Goal: Information Seeking & Learning: Learn about a topic

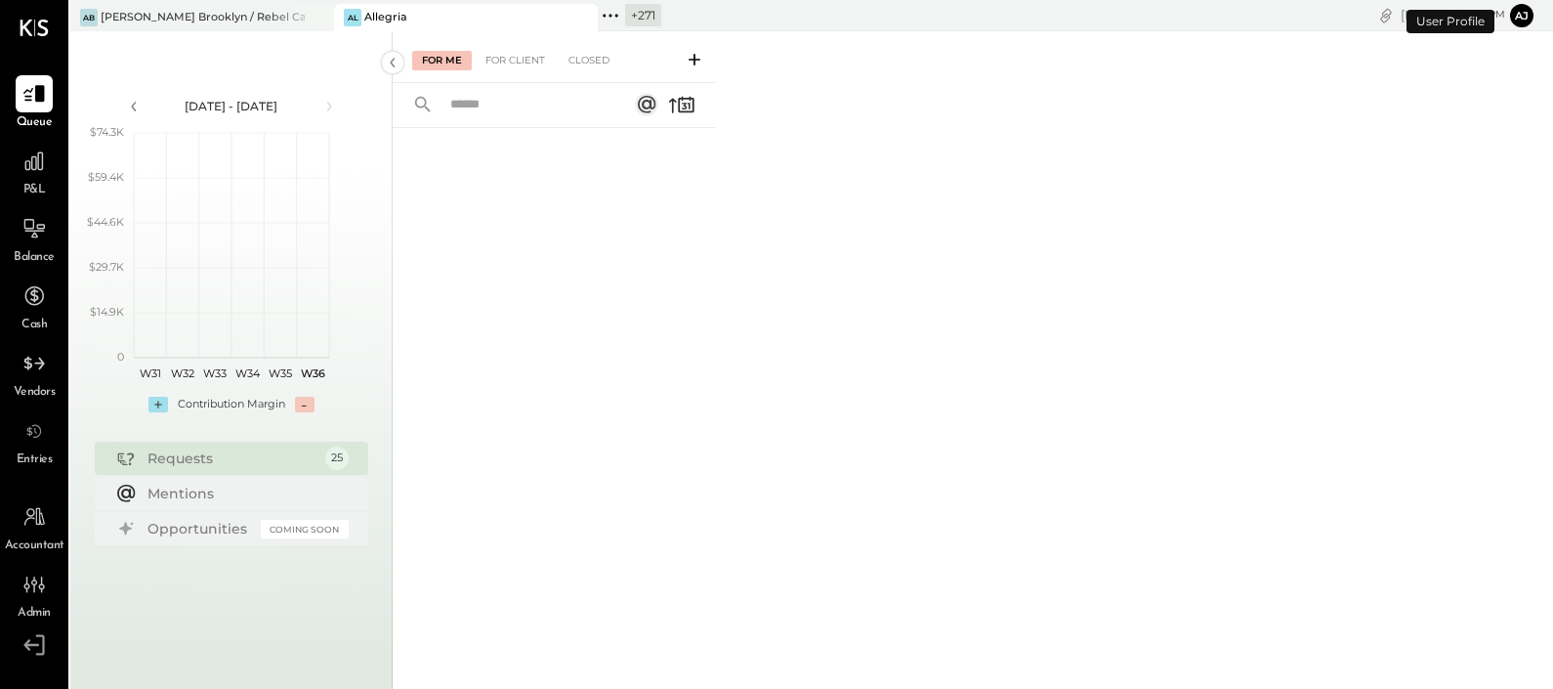
click at [317, 21] on icon at bounding box center [317, 17] width 24 height 23
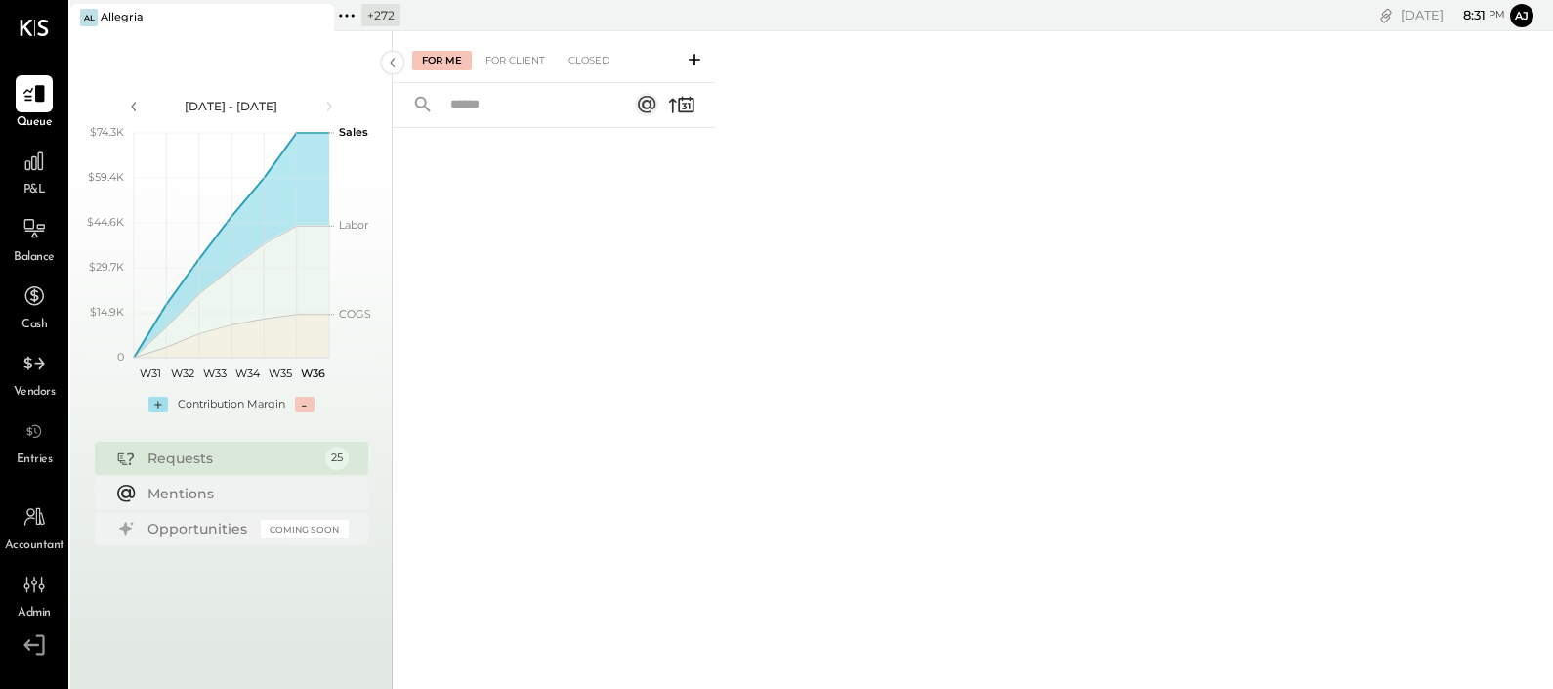
click at [352, 14] on icon at bounding box center [353, 15] width 3 height 3
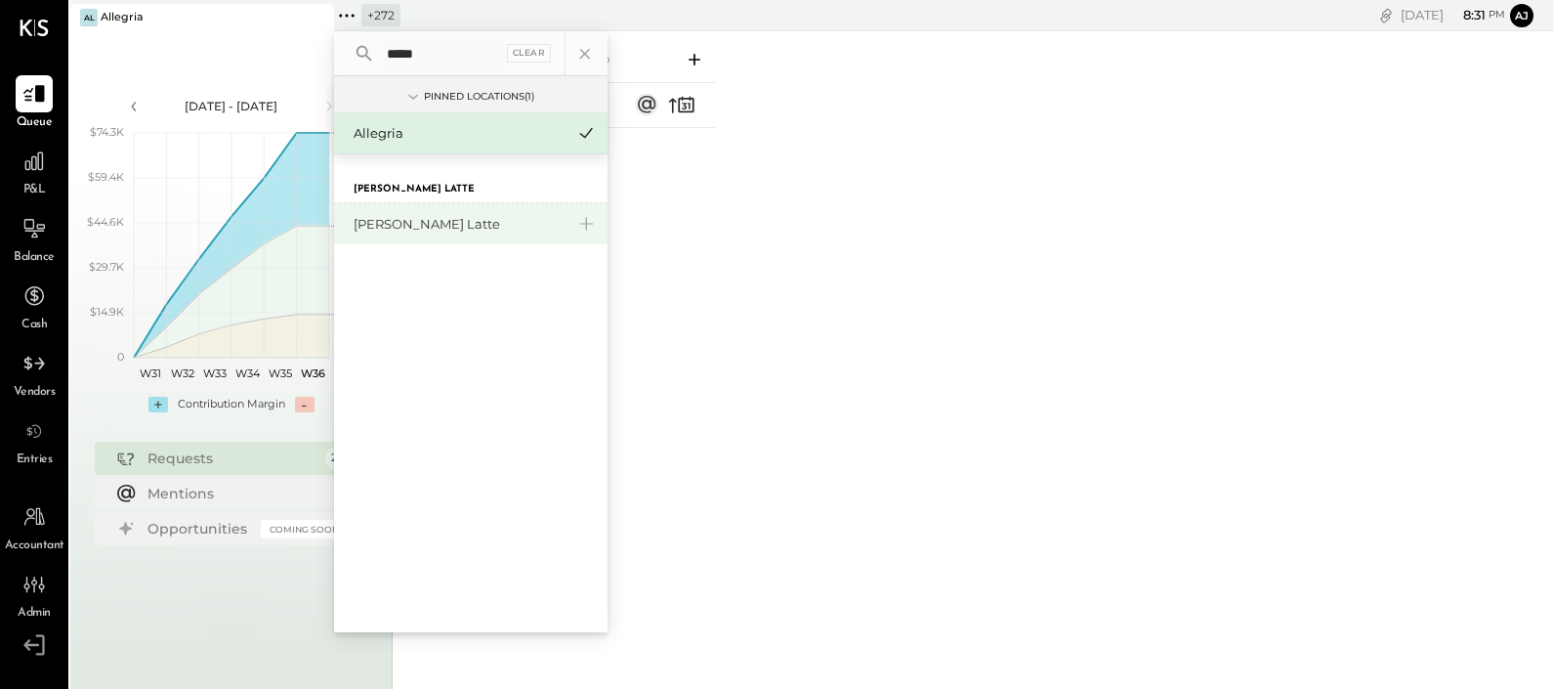
type input "*****"
click at [404, 216] on div "[PERSON_NAME] Latte" at bounding box center [459, 224] width 211 height 19
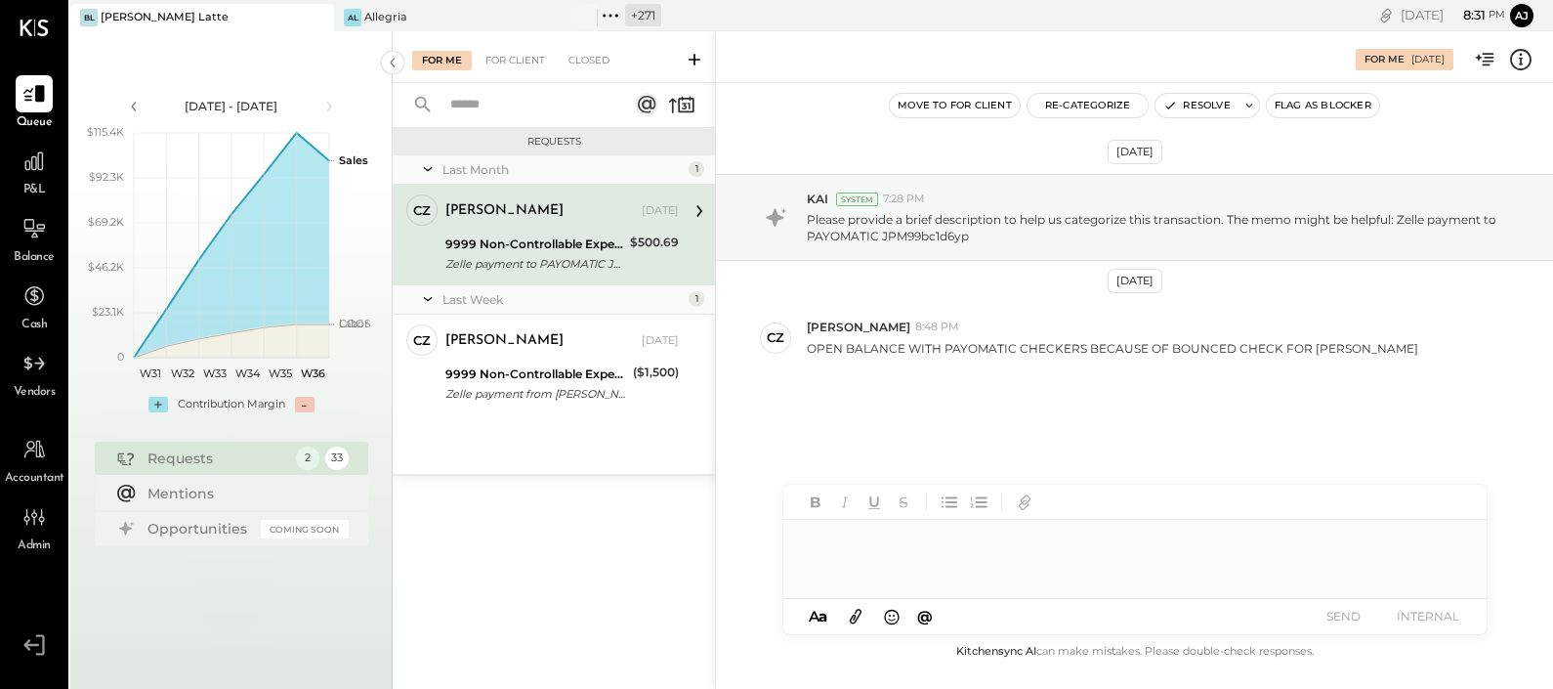
click at [23, 181] on div "P&L" at bounding box center [34, 171] width 37 height 57
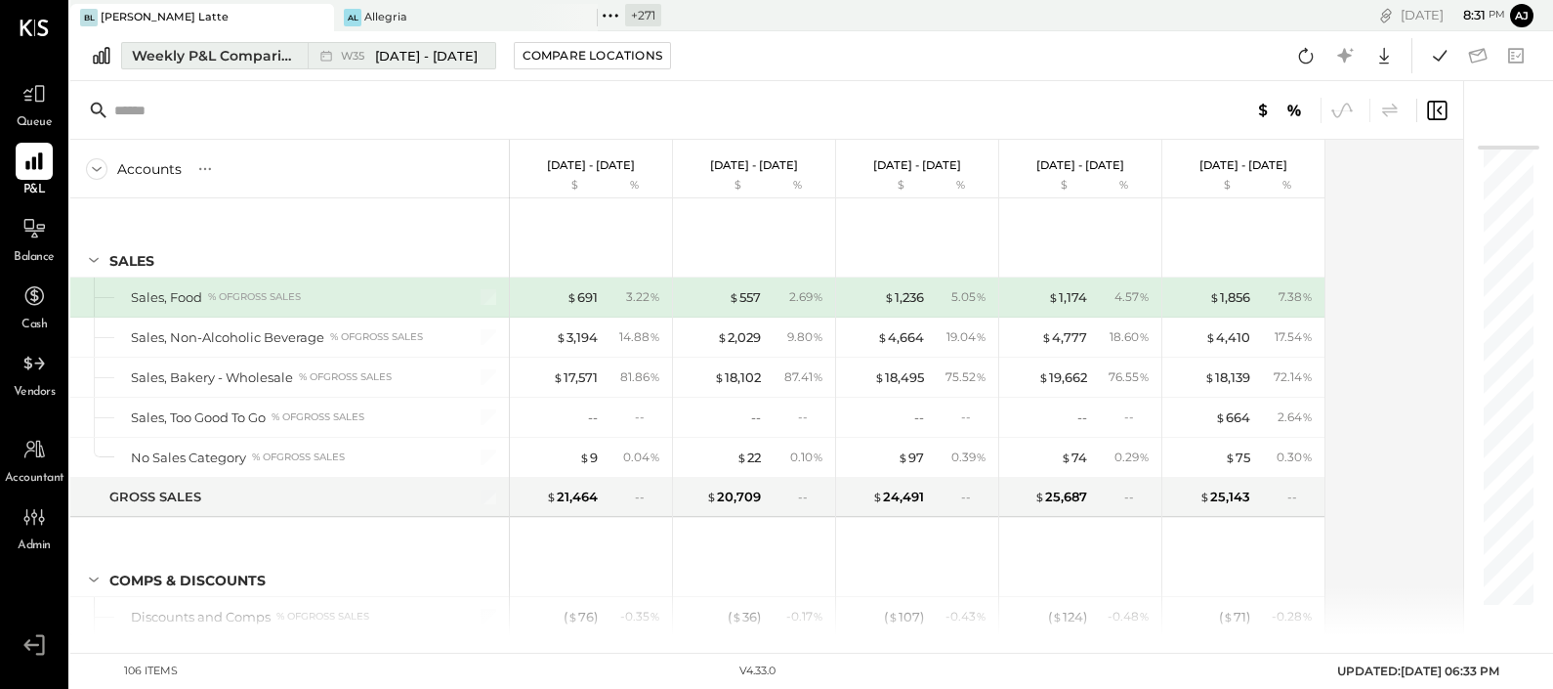
click at [215, 63] on div "Weekly P&L Comparison" at bounding box center [214, 56] width 164 height 20
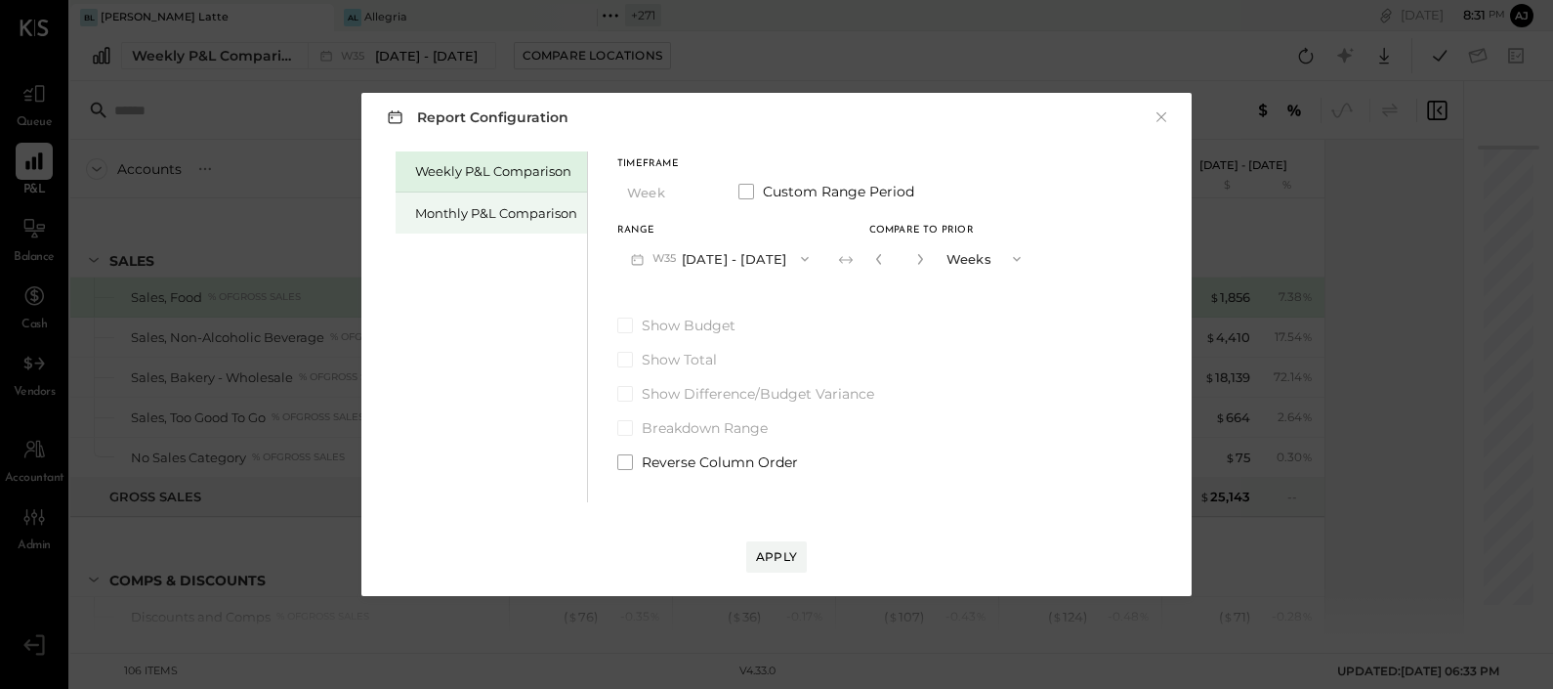
click at [403, 215] on div "Monthly P&L Comparison" at bounding box center [491, 212] width 191 height 41
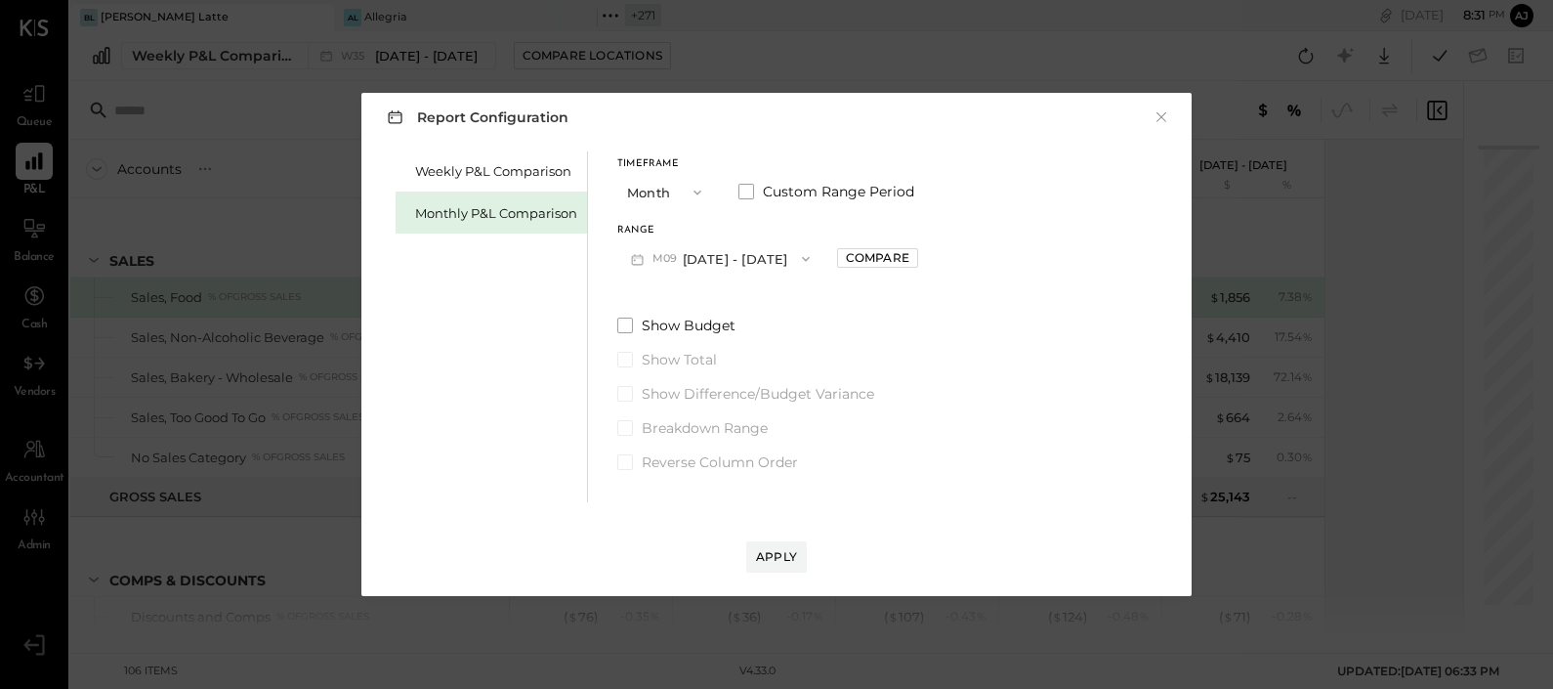
click at [668, 254] on span "M09" at bounding box center [668, 259] width 30 height 16
click at [769, 189] on span "Custom Range Period" at bounding box center [838, 192] width 151 height 20
click at [706, 257] on button "[DATE]" at bounding box center [675, 258] width 116 height 36
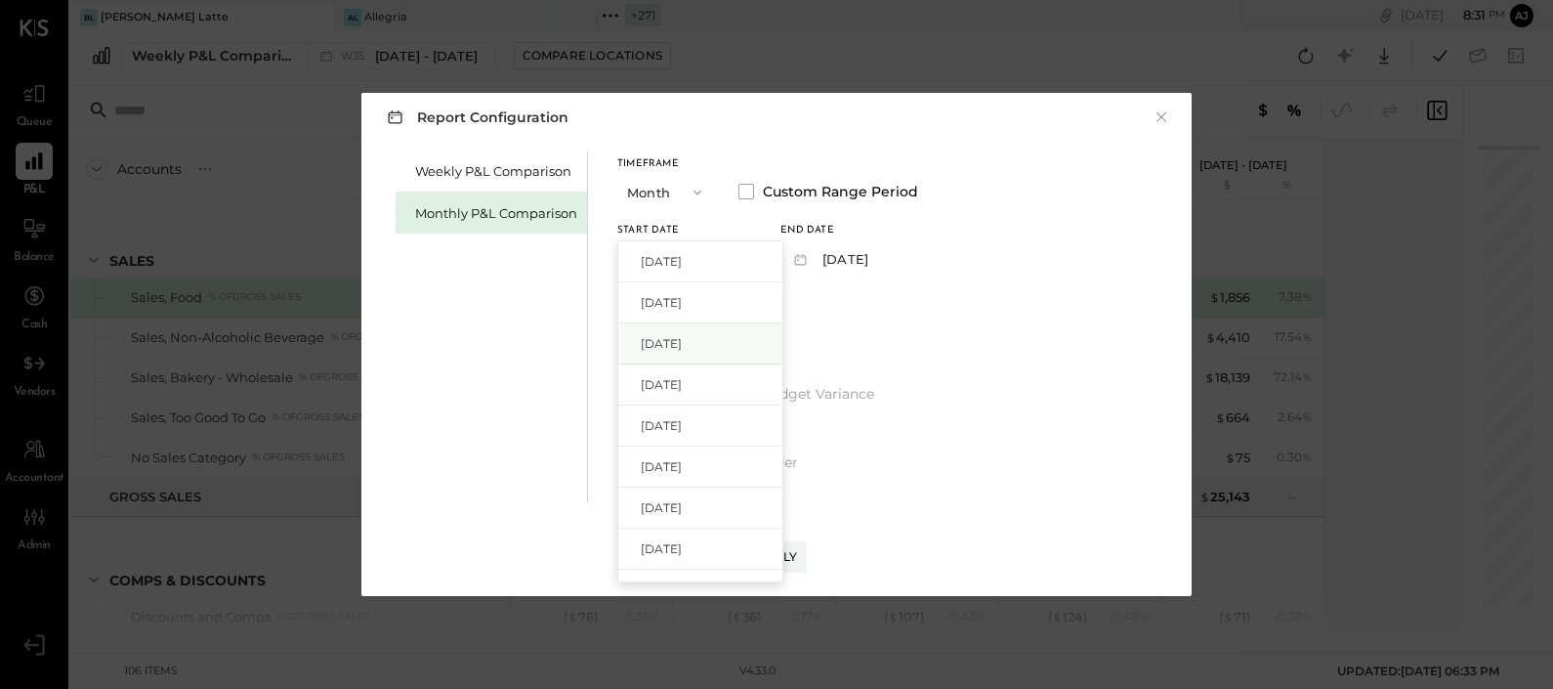
click at [696, 332] on div "[DATE]" at bounding box center [700, 343] width 164 height 41
click at [838, 262] on button "[DATE]" at bounding box center [839, 258] width 116 height 36
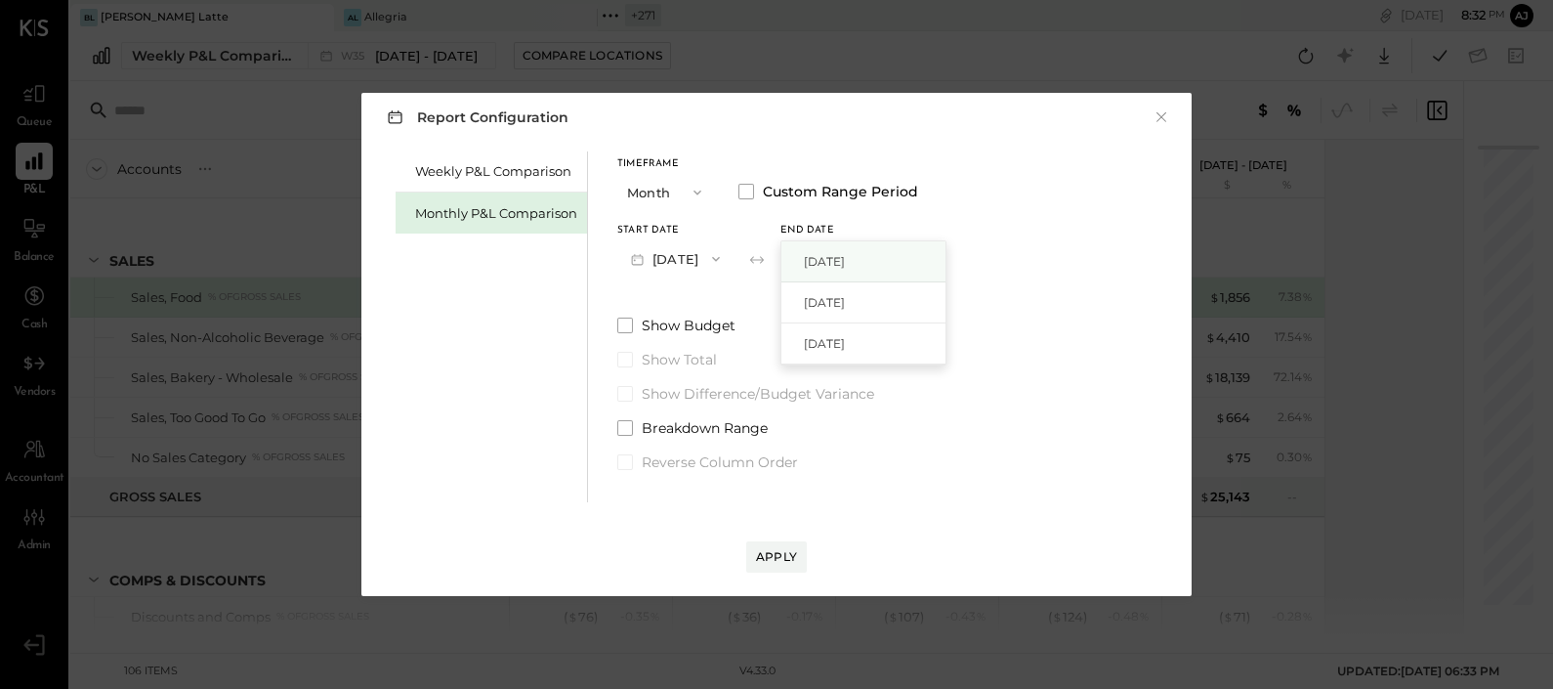
click at [840, 263] on span "[DATE]" at bounding box center [824, 261] width 41 height 17
click at [781, 558] on div "Apply" at bounding box center [776, 556] width 41 height 17
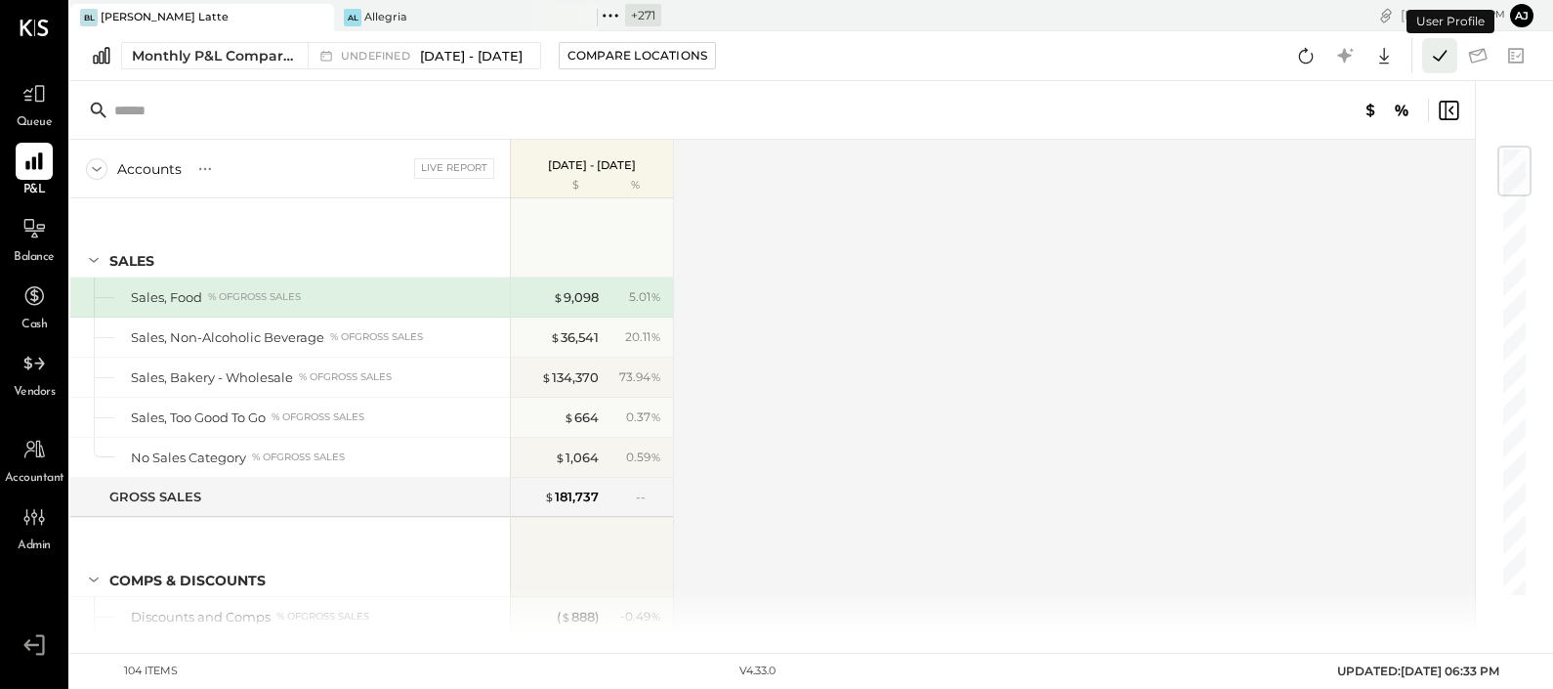
click at [1437, 53] on icon at bounding box center [1439, 55] width 25 height 25
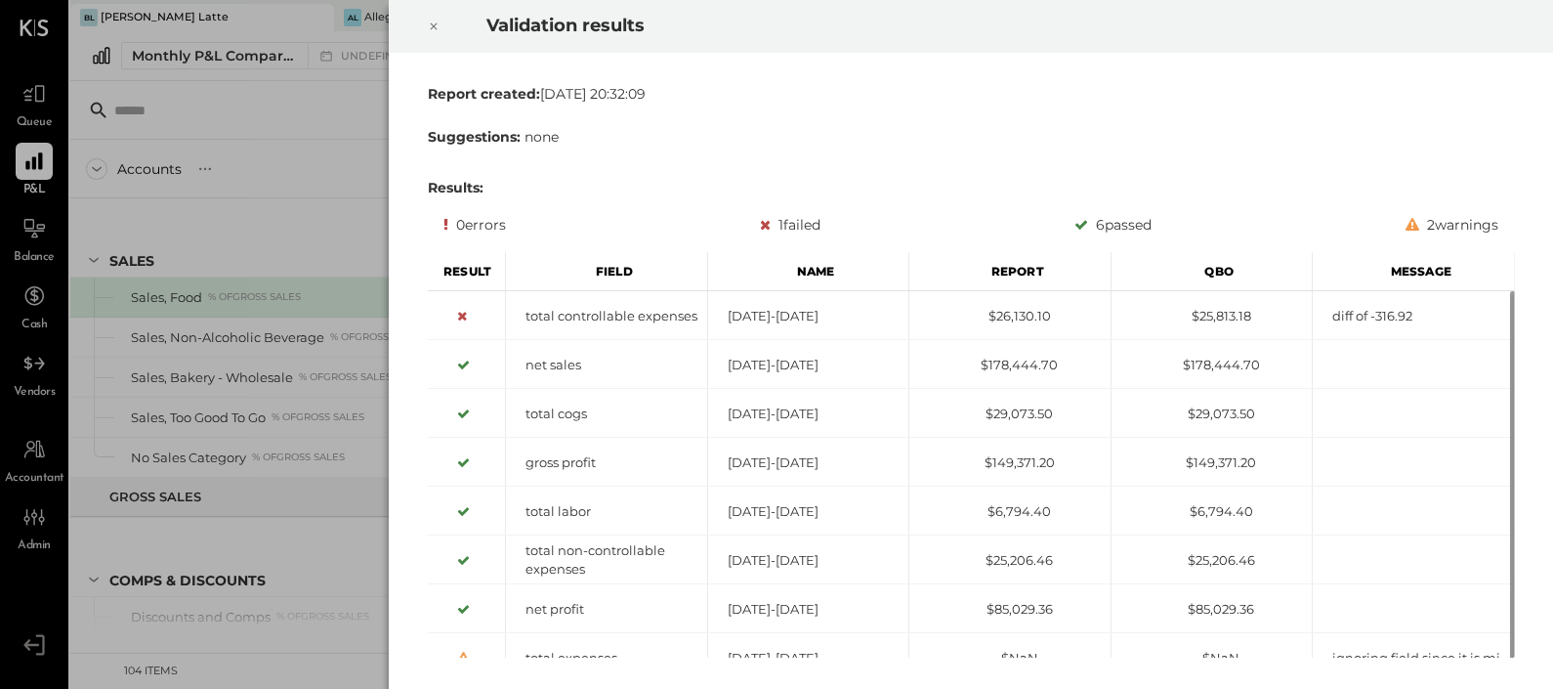
click at [430, 30] on icon at bounding box center [434, 26] width 12 height 23
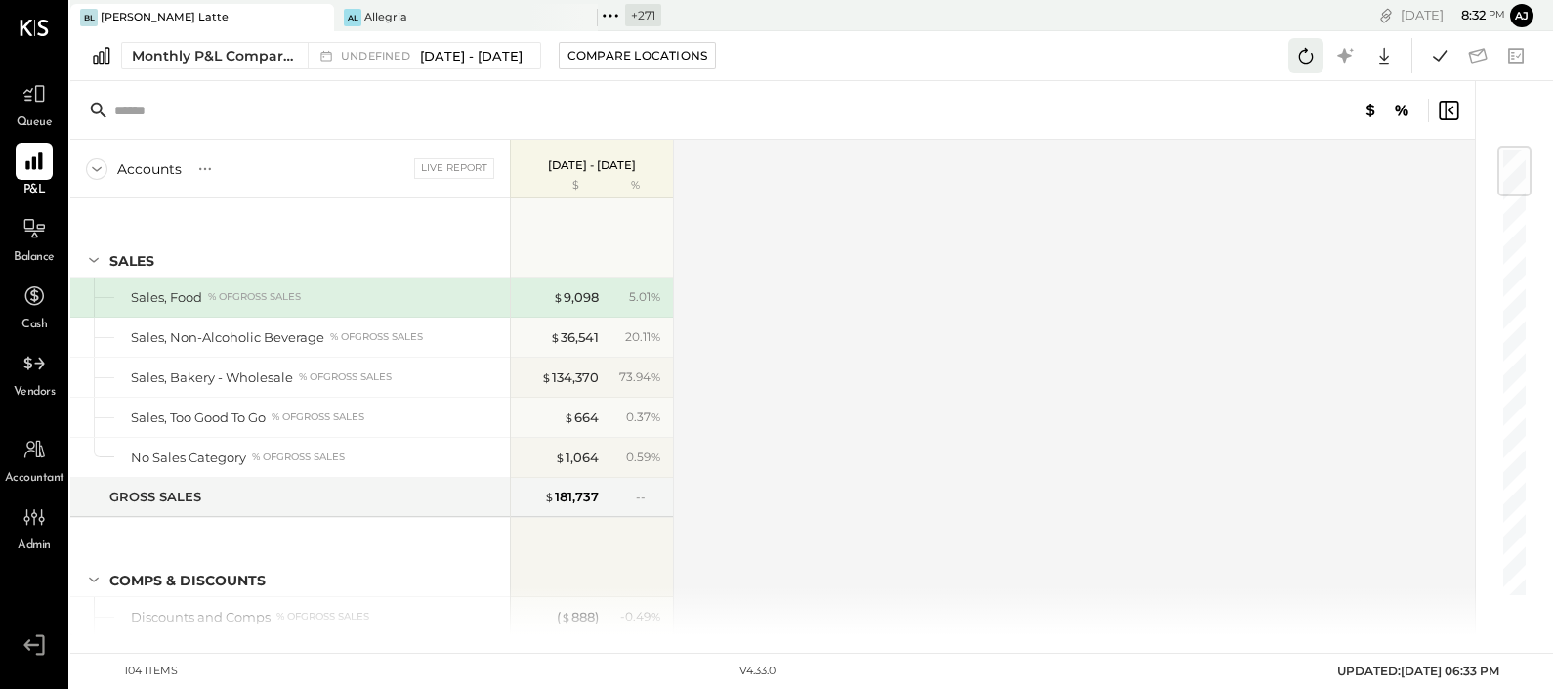
click at [1318, 56] on icon at bounding box center [1305, 55] width 25 height 25
click at [1438, 44] on icon at bounding box center [1439, 55] width 25 height 25
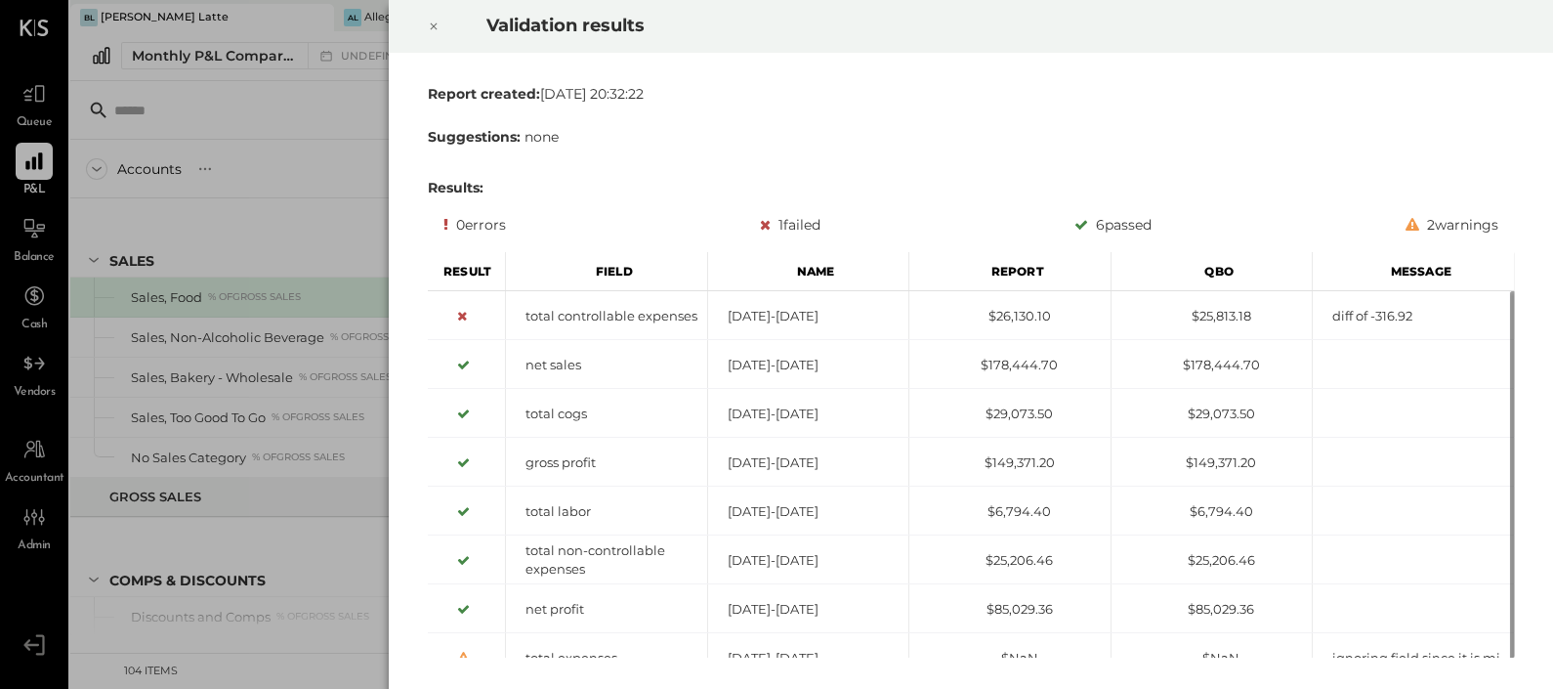
click at [431, 29] on icon at bounding box center [434, 26] width 12 height 23
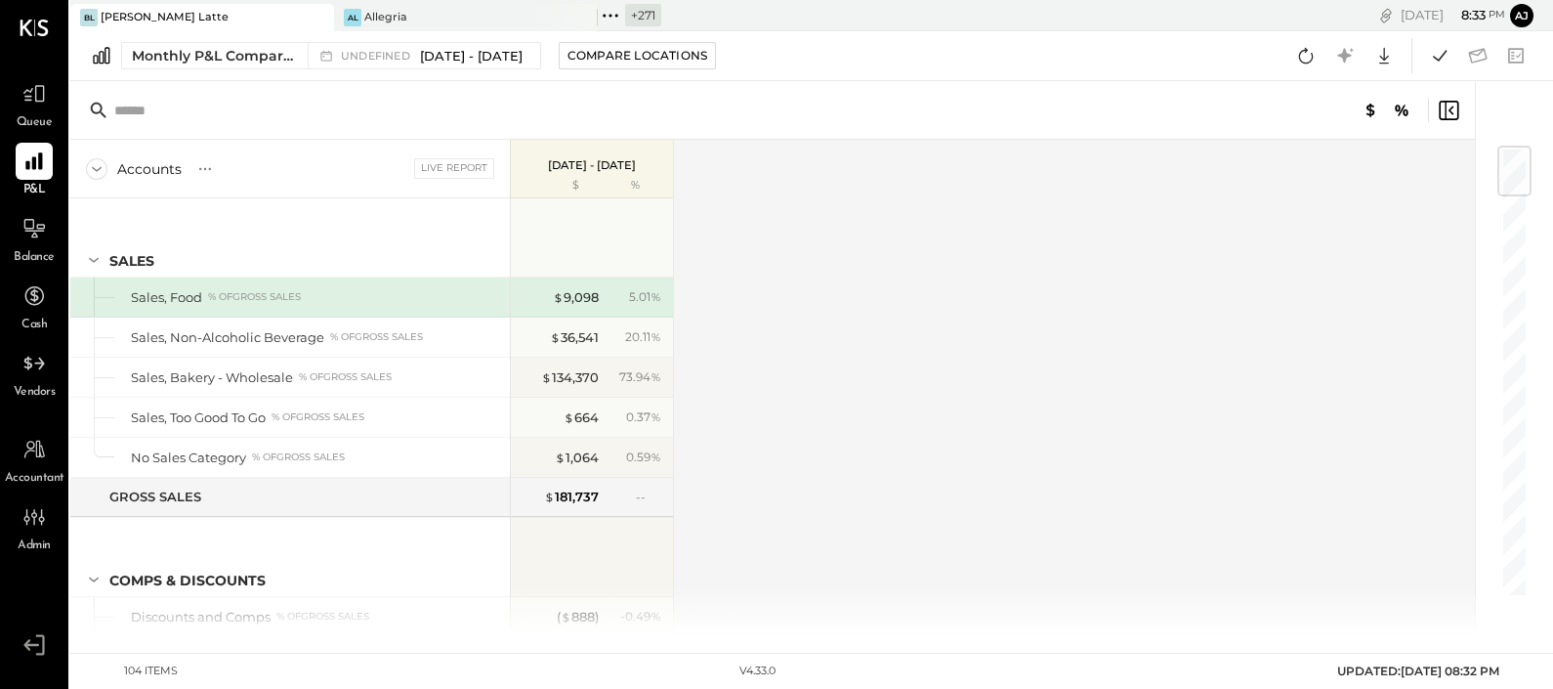
click at [616, 19] on icon at bounding box center [610, 15] width 25 height 25
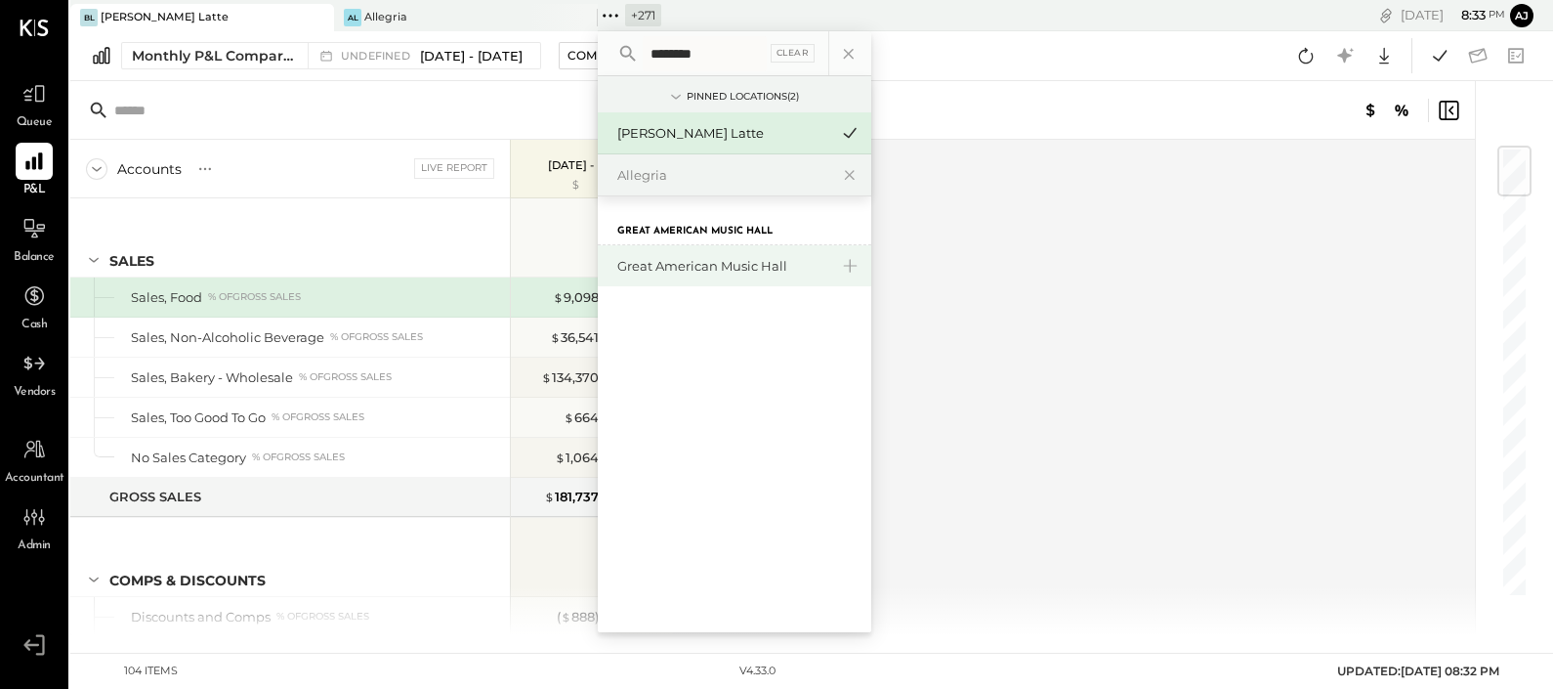
type input "********"
click at [668, 261] on div "Great American Music Hall" at bounding box center [722, 266] width 211 height 19
